Goal: Task Accomplishment & Management: Use online tool/utility

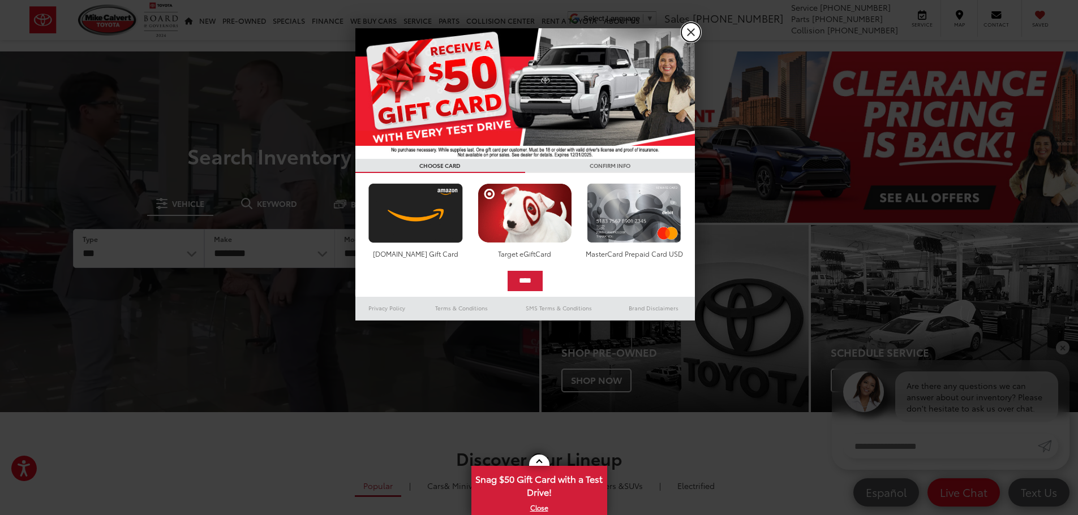
click at [688, 33] on link "X" at bounding box center [690, 32] width 19 height 19
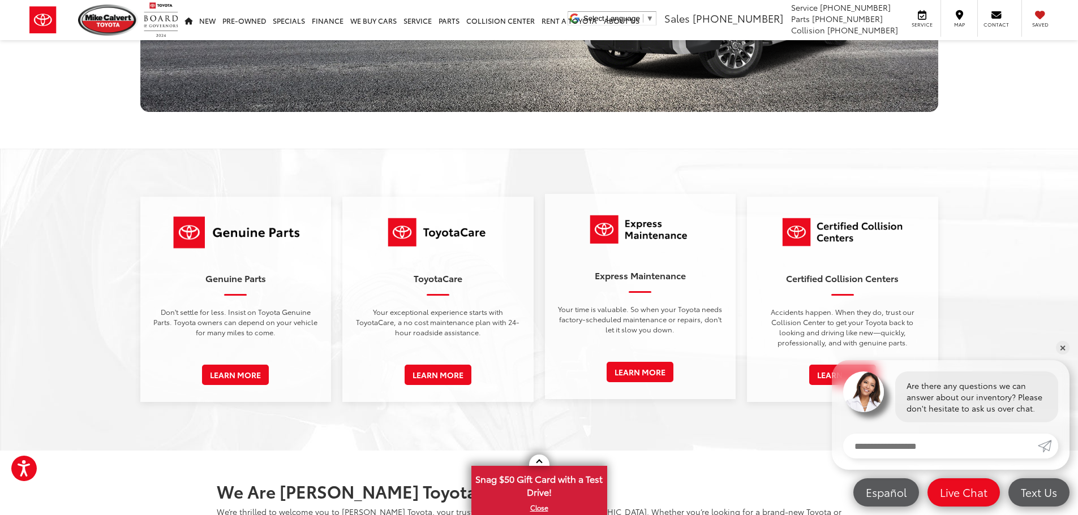
scroll to position [1663, 0]
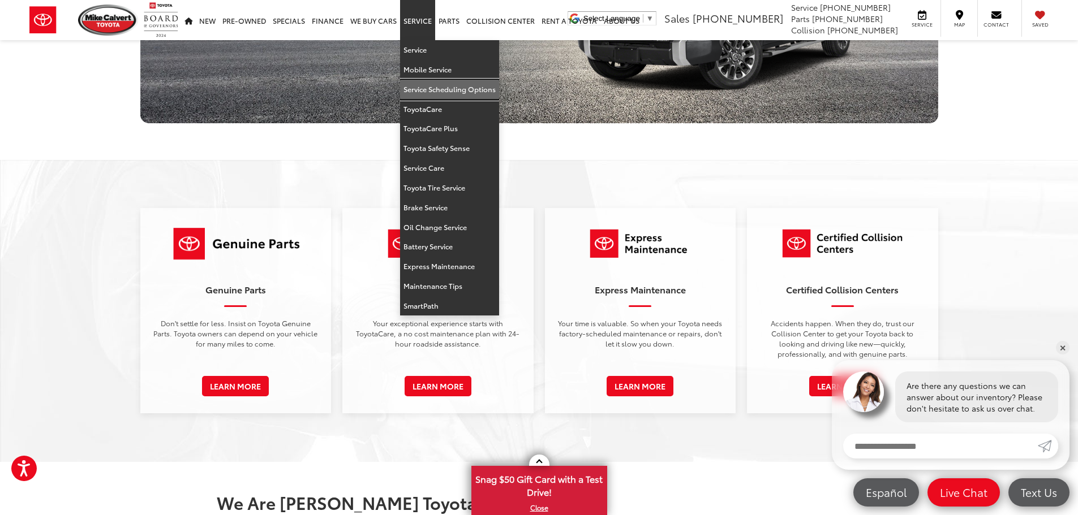
click at [426, 87] on link "Service Scheduling Options" at bounding box center [449, 90] width 99 height 20
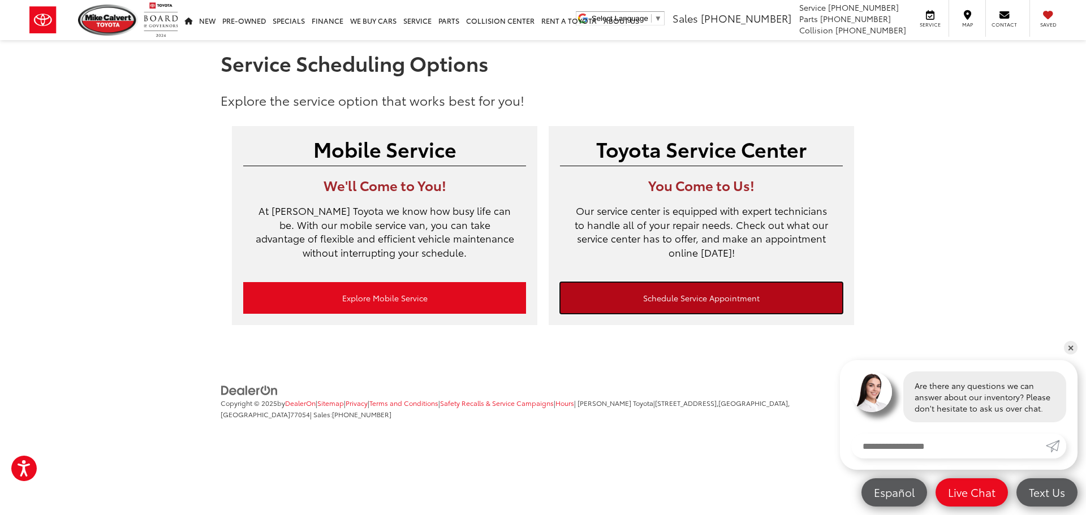
click at [663, 300] on link "Schedule Service Appointment" at bounding box center [701, 298] width 283 height 32
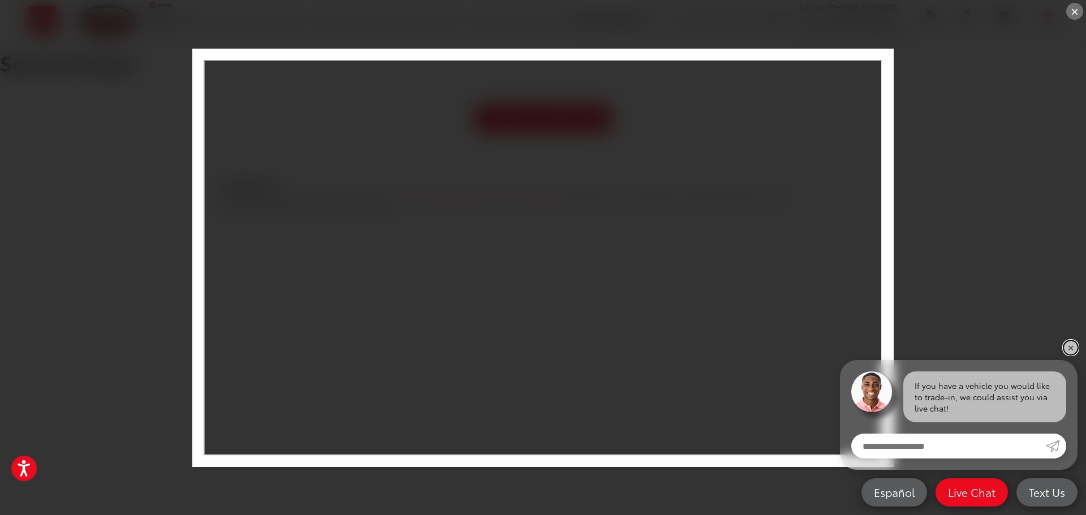
click at [1068, 350] on link "✕" at bounding box center [1071, 348] width 14 height 14
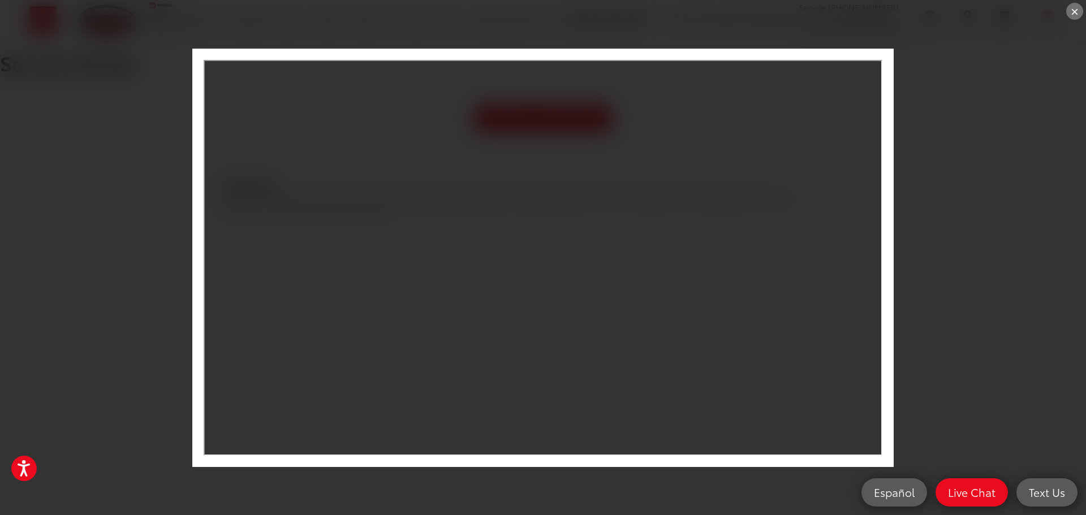
click at [1071, 10] on div "×" at bounding box center [1075, 11] width 17 height 17
